Goal: Transaction & Acquisition: Purchase product/service

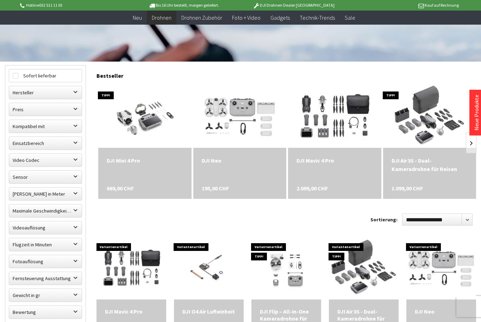
scroll to position [169, 0]
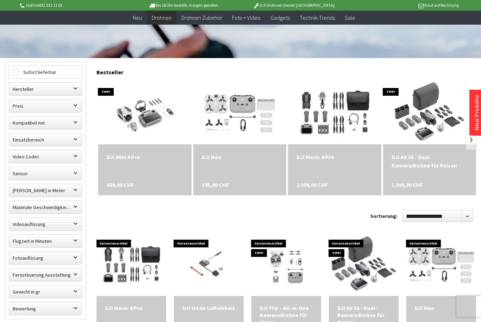
click at [24, 240] on label "Flugzeit in Minuten" at bounding box center [45, 241] width 73 height 13
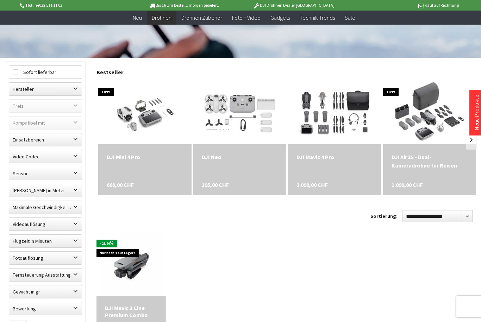
click at [21, 238] on label "Flugzeit in Minuten" at bounding box center [45, 241] width 73 height 13
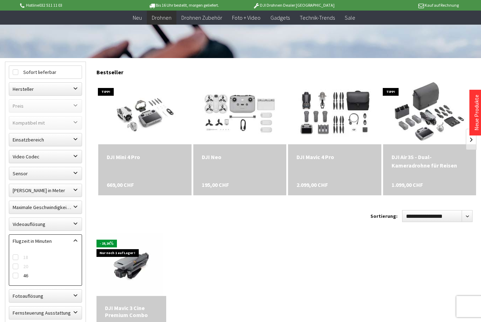
click at [11, 276] on div "18 20 46" at bounding box center [45, 267] width 73 height 36
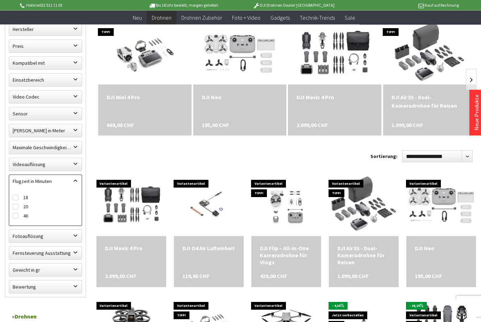
scroll to position [229, 0]
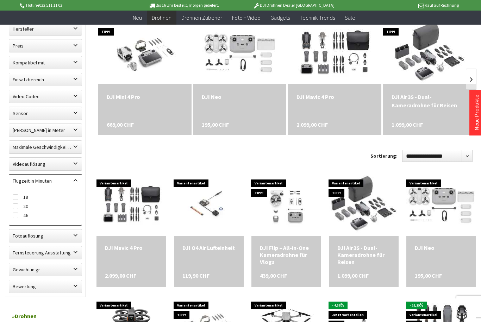
click at [21, 230] on label "Fotoauflösung" at bounding box center [45, 236] width 73 height 13
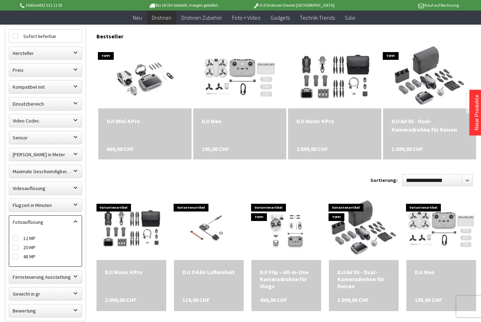
scroll to position [204, 0]
click at [21, 156] on label "Maximale Flughöhe in Meter" at bounding box center [45, 155] width 73 height 13
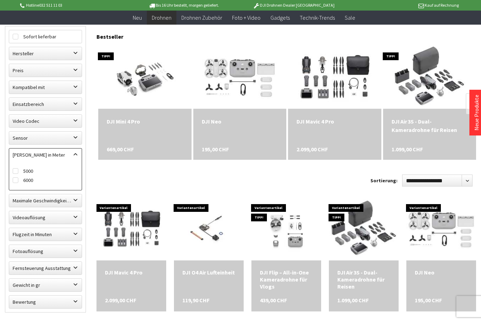
click at [18, 202] on label "Maximale Geschwindigkeit in km/h" at bounding box center [45, 200] width 73 height 13
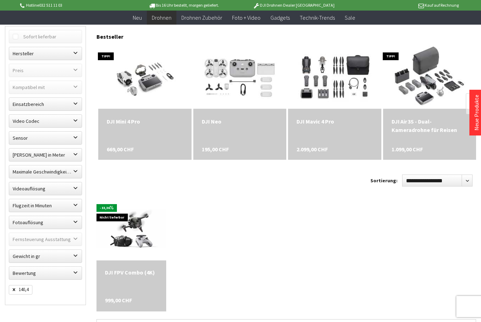
click at [24, 172] on label "Maximale Geschwindigkeit in km/h" at bounding box center [45, 172] width 73 height 13
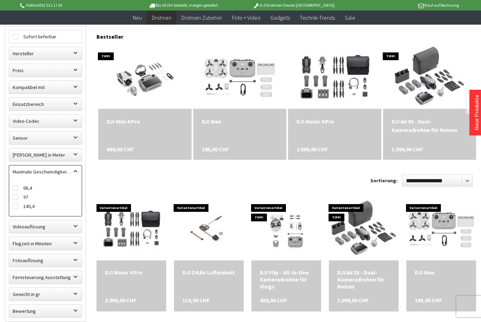
click at [24, 65] on label "Preis" at bounding box center [45, 70] width 73 height 13
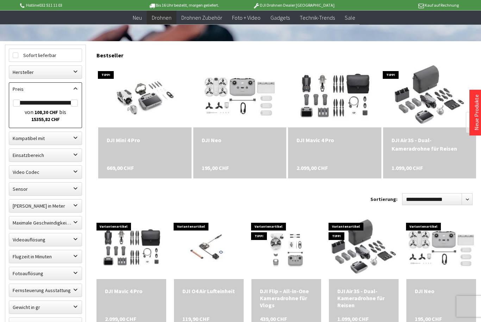
scroll to position [182, 0]
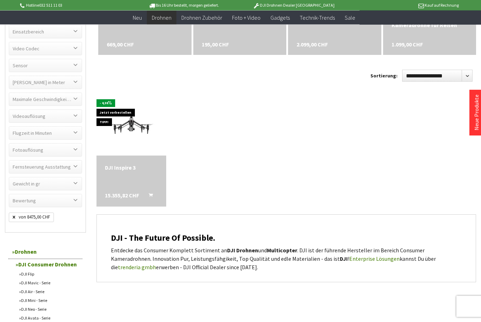
scroll to position [316, 0]
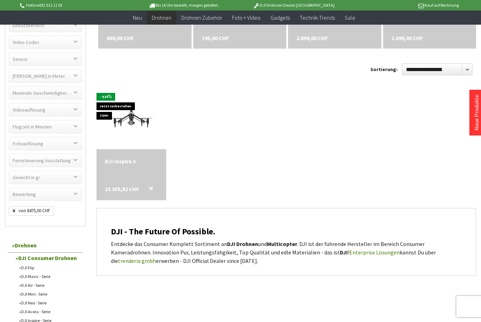
click at [131, 129] on img at bounding box center [131, 117] width 70 height 39
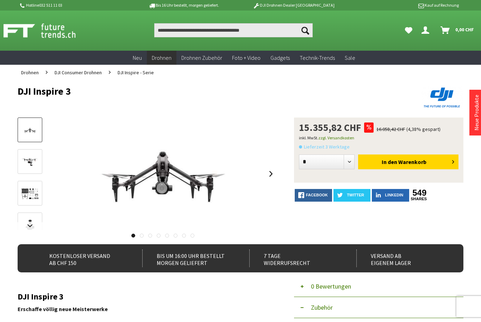
click at [30, 157] on img at bounding box center [30, 162] width 20 height 12
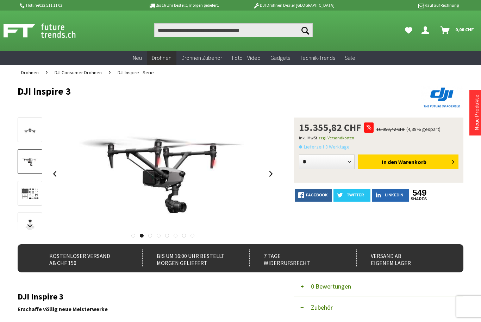
click at [26, 150] on link at bounding box center [30, 161] width 25 height 25
click at [26, 192] on img at bounding box center [30, 193] width 20 height 15
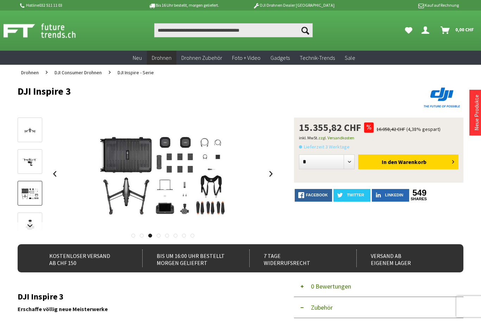
click at [23, 218] on img at bounding box center [30, 225] width 20 height 16
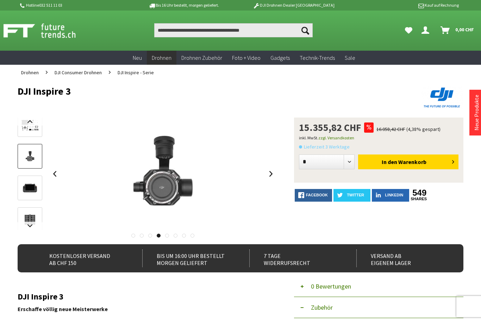
click at [28, 192] on img at bounding box center [30, 188] width 20 height 16
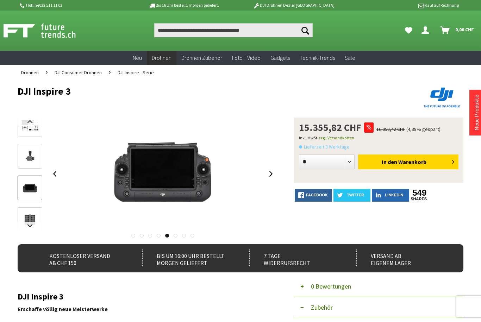
click at [27, 212] on img at bounding box center [30, 220] width 20 height 16
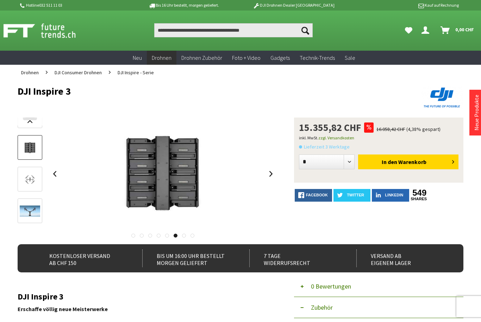
click at [27, 176] on img at bounding box center [30, 180] width 20 height 12
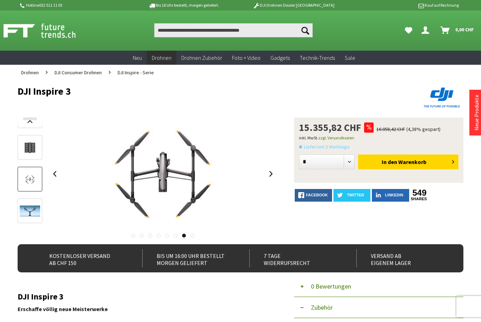
click at [25, 208] on img at bounding box center [30, 212] width 20 height 12
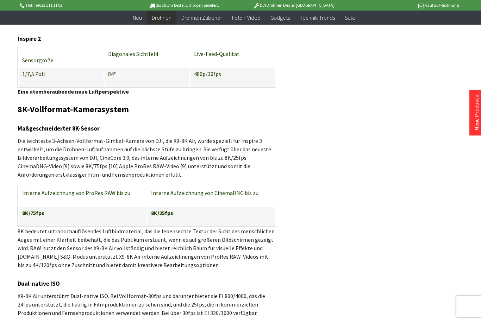
scroll to position [3591, 0]
